Goal: Transaction & Acquisition: Purchase product/service

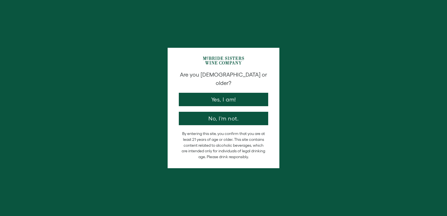
click at [204, 93] on button "Yes, I am!" at bounding box center [223, 99] width 89 height 13
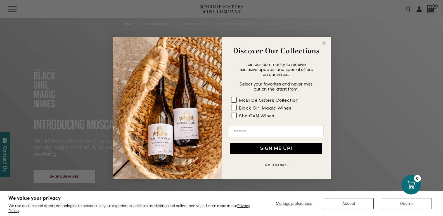
click at [406, 9] on div "Close dialog Discover Our Collections Join our community to receive exclusive u…" at bounding box center [221, 108] width 443 height 216
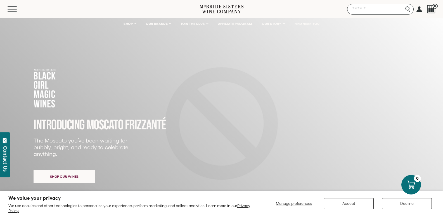
click at [407, 10] on input "Search" at bounding box center [380, 9] width 67 height 11
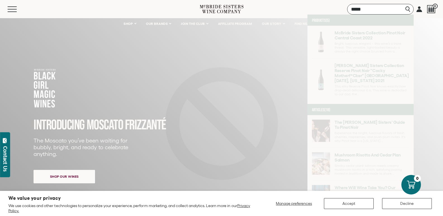
type input "*****"
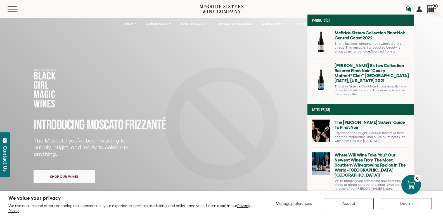
click at [354, 37] on link at bounding box center [360, 44] width 97 height 28
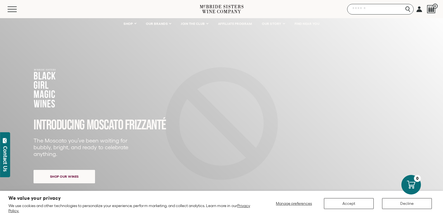
click at [406, 10] on input "Search" at bounding box center [380, 9] width 67 height 11
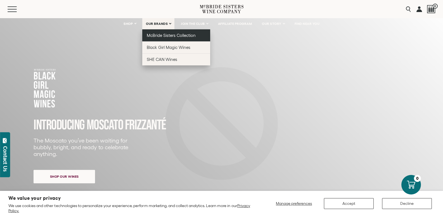
click at [163, 34] on span "McBride Sisters Collection" at bounding box center [171, 35] width 49 height 5
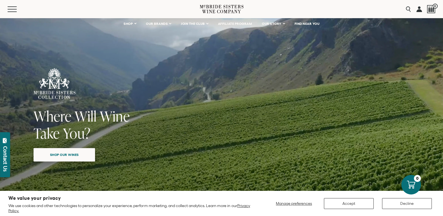
click at [60, 155] on span "Shop our wines" at bounding box center [64, 154] width 48 height 11
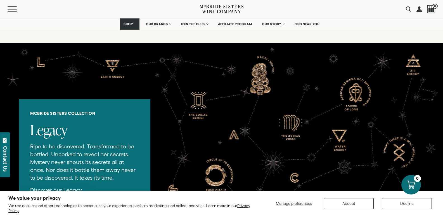
scroll to position [1121, 0]
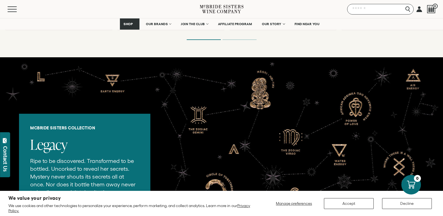
click at [407, 10] on input "Search" at bounding box center [380, 9] width 67 height 11
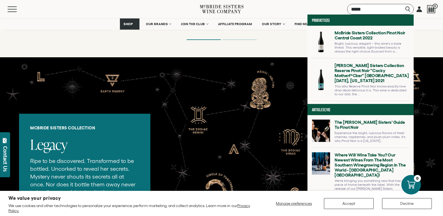
type input "*****"
click at [355, 75] on link at bounding box center [360, 82] width 97 height 38
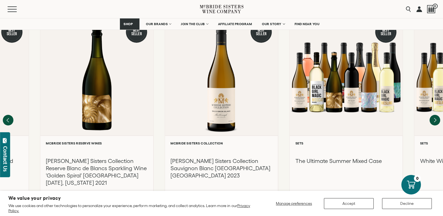
scroll to position [615, 0]
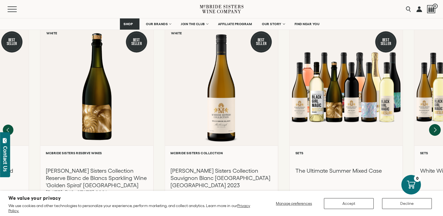
click at [435, 128] on icon "Next" at bounding box center [435, 130] width 2 height 4
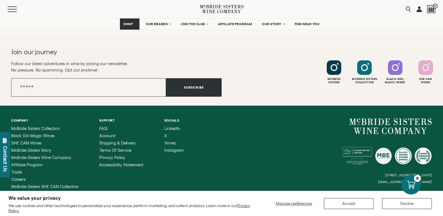
scroll to position [1298, 0]
